Goal: Navigation & Orientation: Find specific page/section

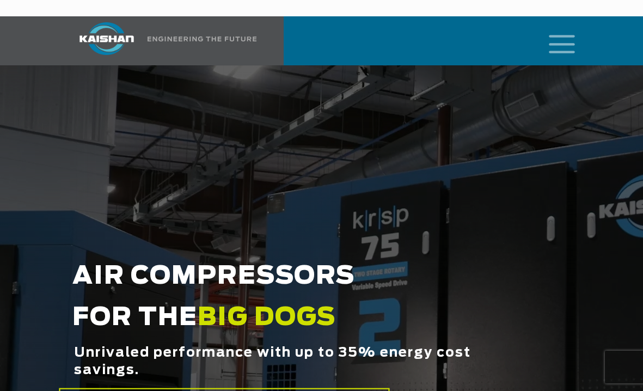
drag, startPoint x: 60, startPoint y: 264, endPoint x: 86, endPoint y: -90, distance: 354.7
click at [559, 26] on icon "mobile menu" at bounding box center [561, 43] width 35 height 34
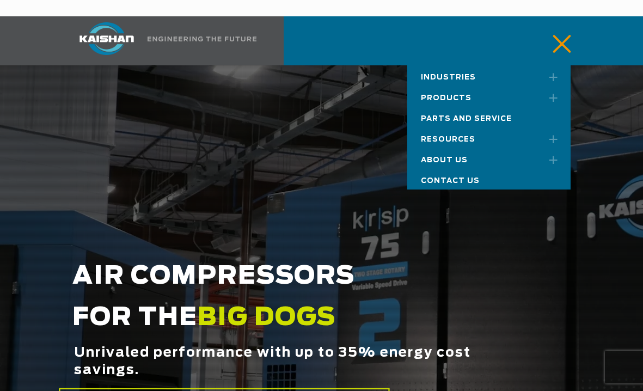
click at [440, 157] on span "About Us" at bounding box center [444, 160] width 47 height 7
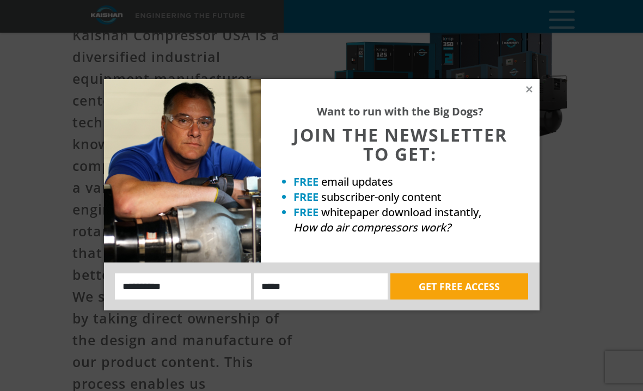
scroll to position [218, 0]
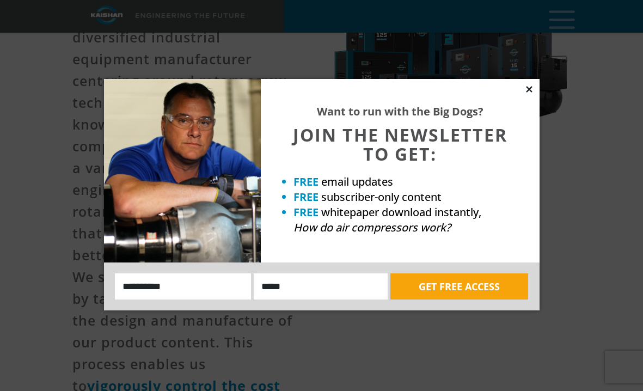
click at [527, 86] on icon at bounding box center [529, 89] width 10 height 10
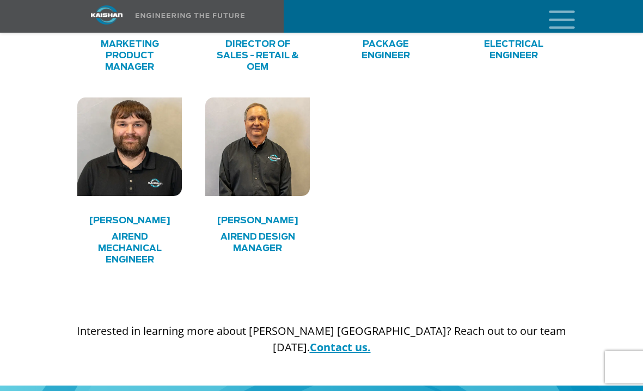
scroll to position [3211, 0]
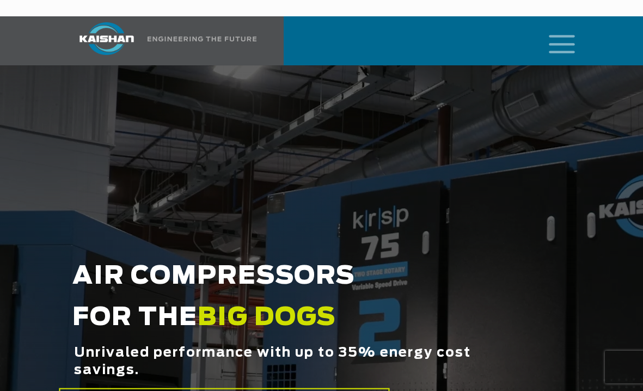
click at [558, 31] on icon "mobile menu" at bounding box center [561, 43] width 35 height 34
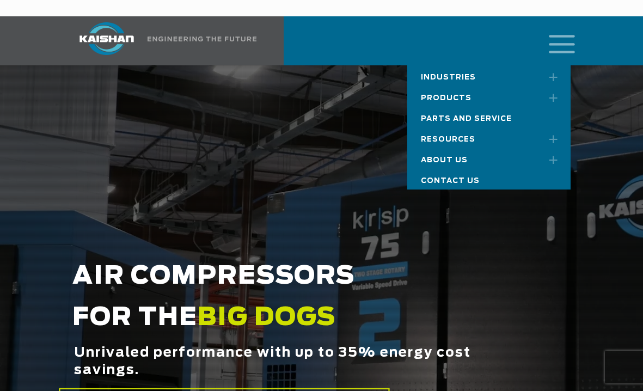
click at [445, 148] on link "About Us" at bounding box center [488, 158] width 163 height 21
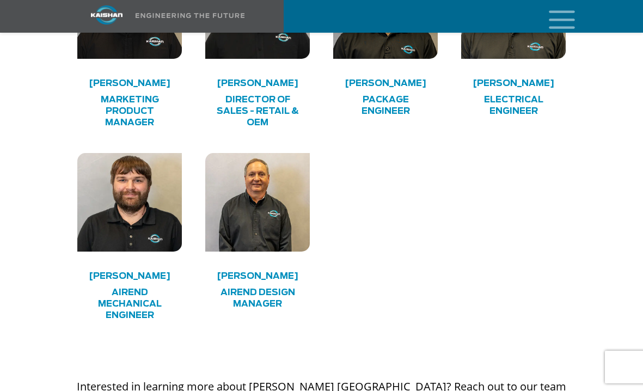
scroll to position [2830, 0]
